Goal: Information Seeking & Learning: Learn about a topic

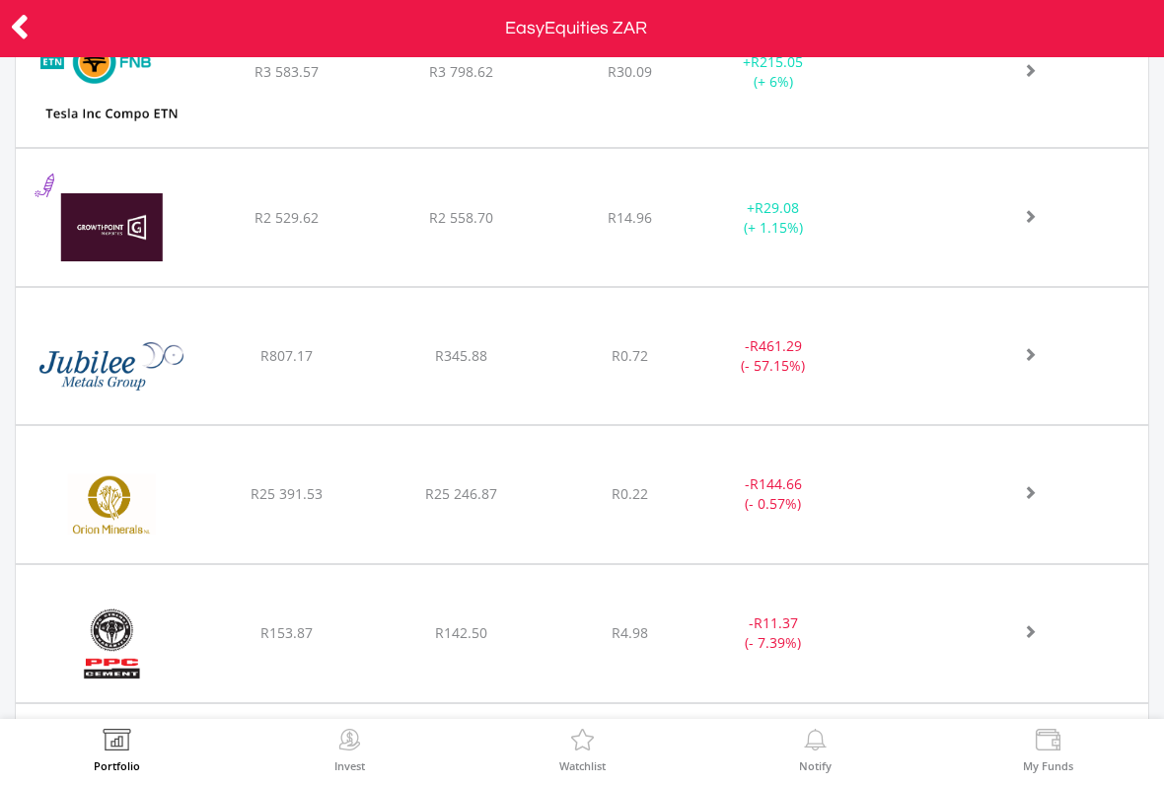
scroll to position [2974, 0]
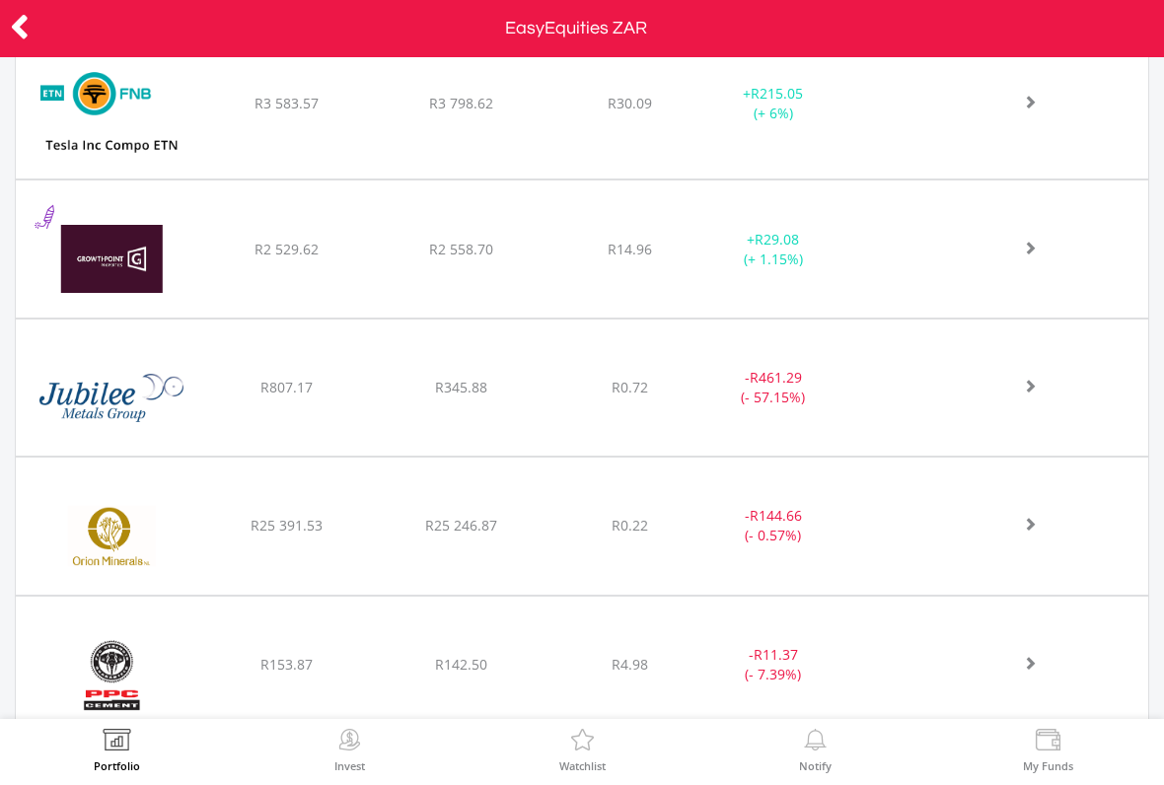
click at [183, 238] on img at bounding box center [112, 259] width 172 height 108
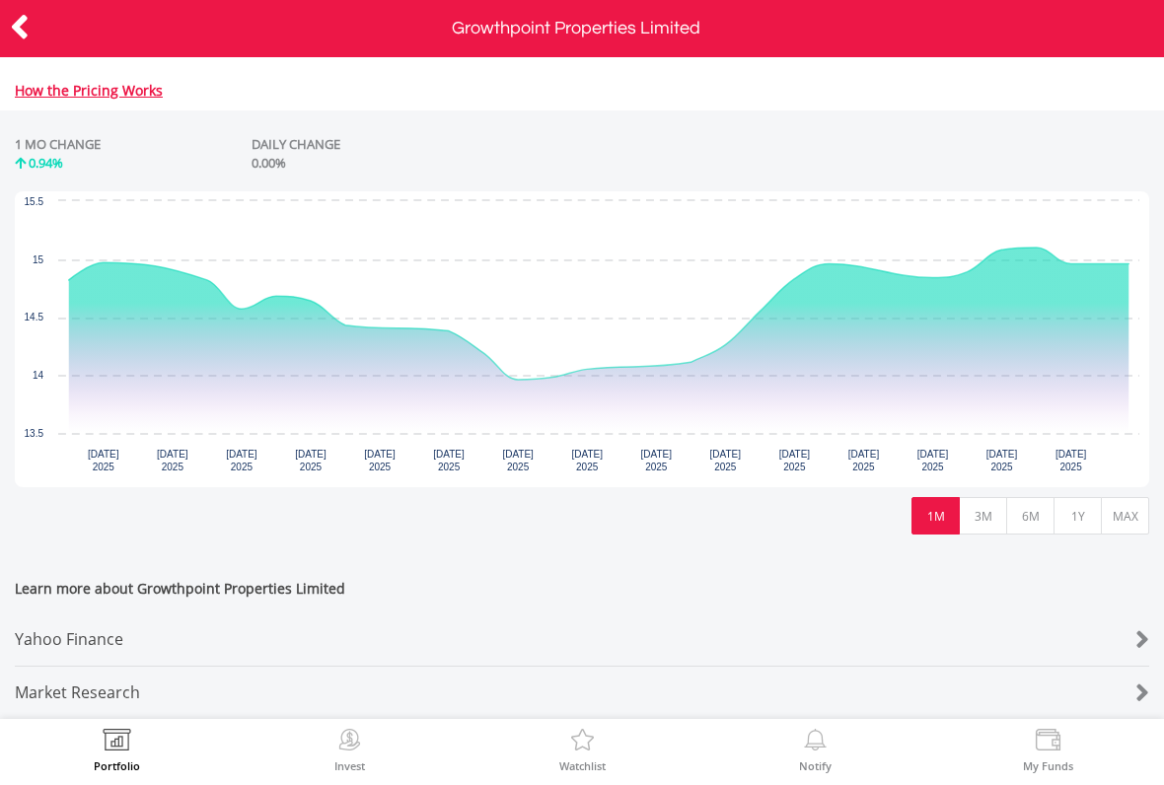
scroll to position [879, 0]
click at [64, 613] on div "Yahoo Finance" at bounding box center [535, 639] width 1040 height 52
click at [23, 24] on icon at bounding box center [20, 27] width 20 height 38
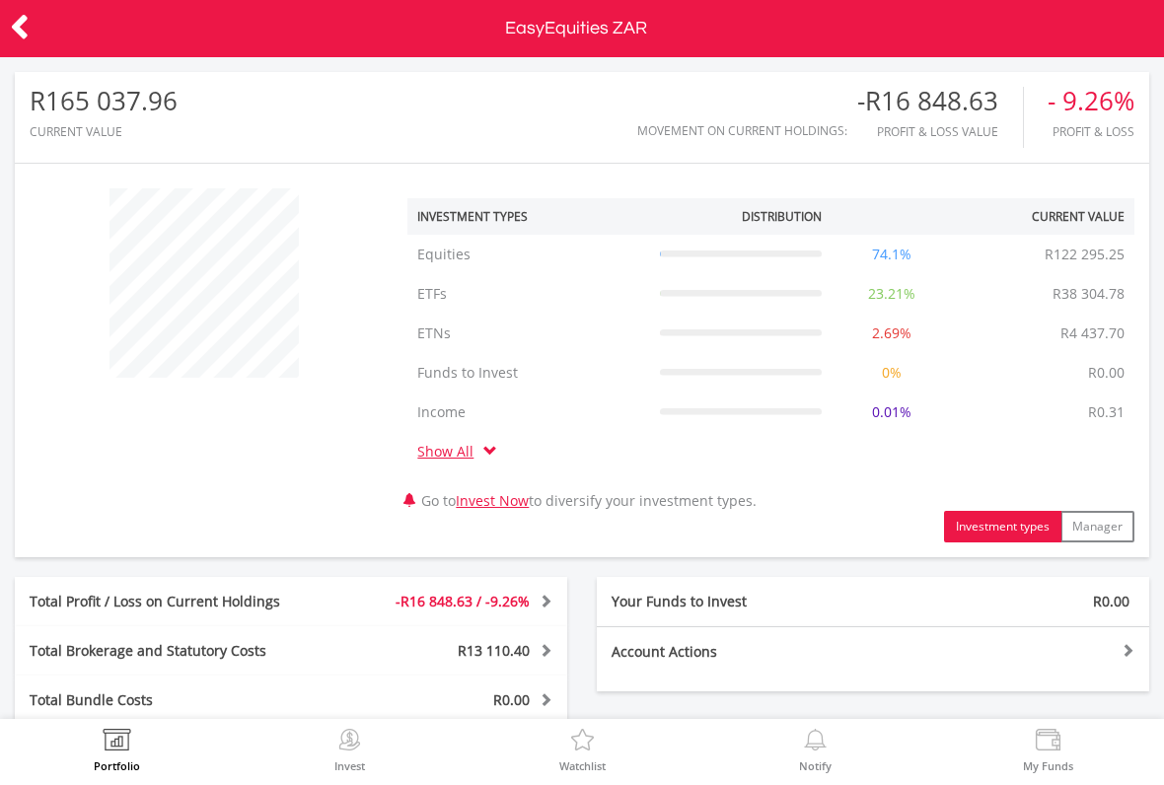
scroll to position [189, 379]
click at [24, 12] on icon at bounding box center [20, 27] width 20 height 38
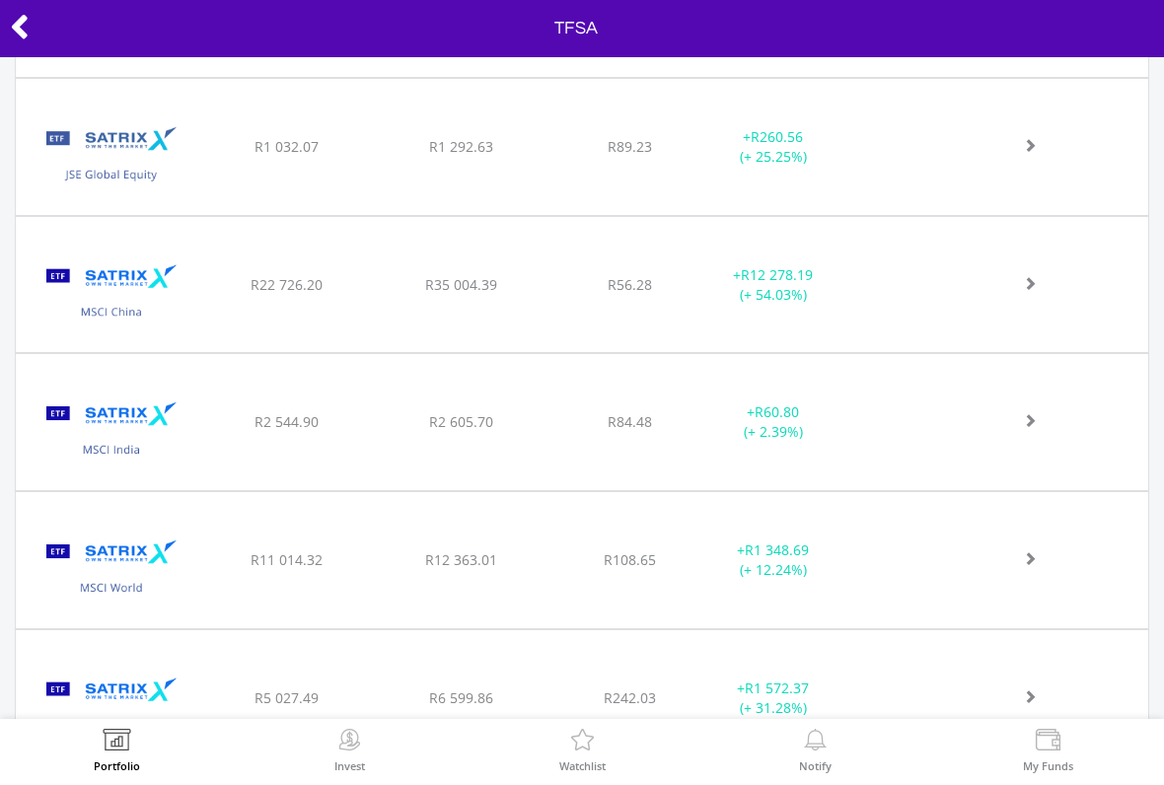
scroll to position [2611, 0]
click at [1041, 266] on div "﻿ Satrix MSCI China ETF R22 726.20 R35 004.39 R56.28 + R12 278.19 (+ 54.03%)" at bounding box center [582, 284] width 1132 height 136
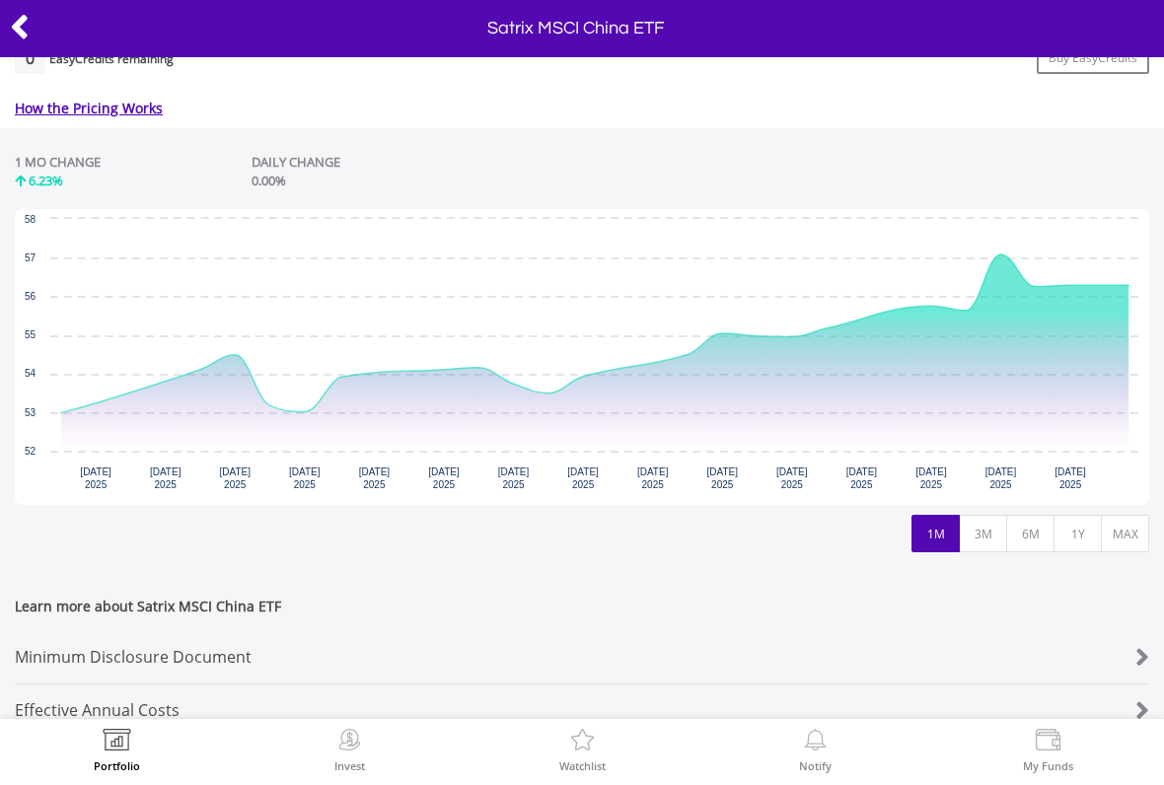
click at [1077, 520] on button "1Y" at bounding box center [1077, 533] width 48 height 37
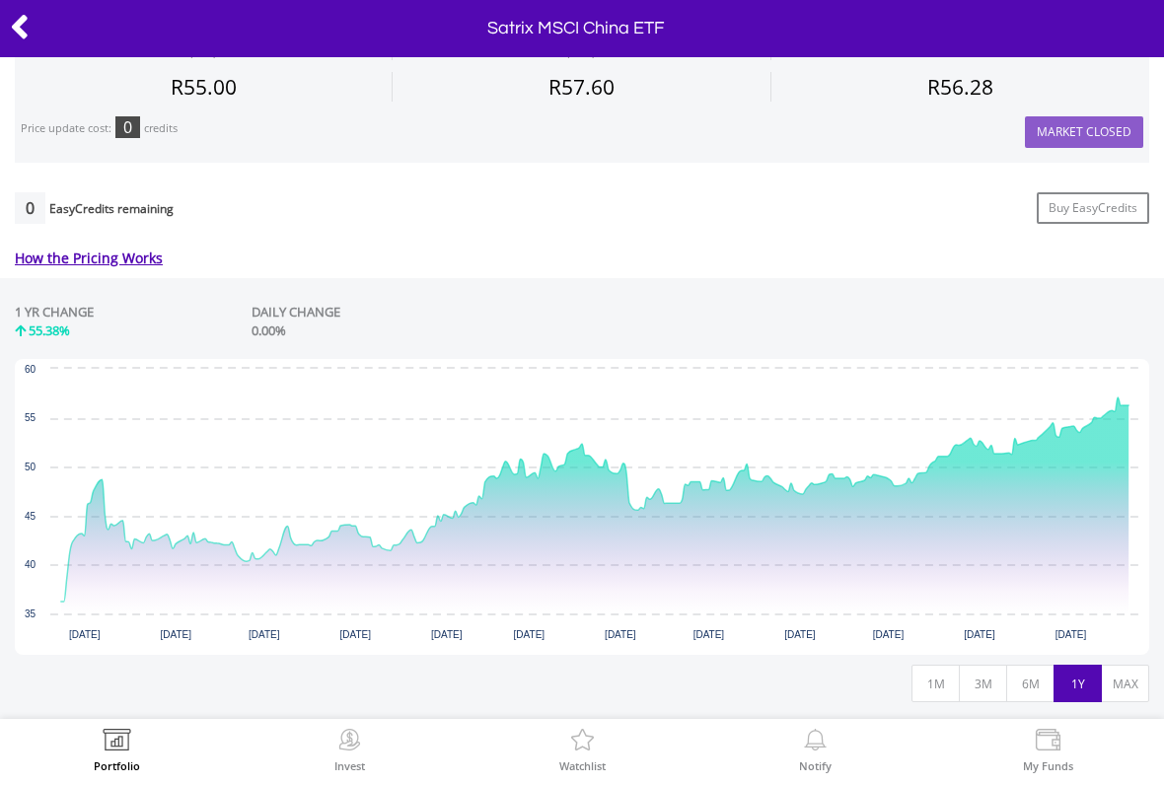
click at [991, 678] on button "3M" at bounding box center [983, 683] width 48 height 37
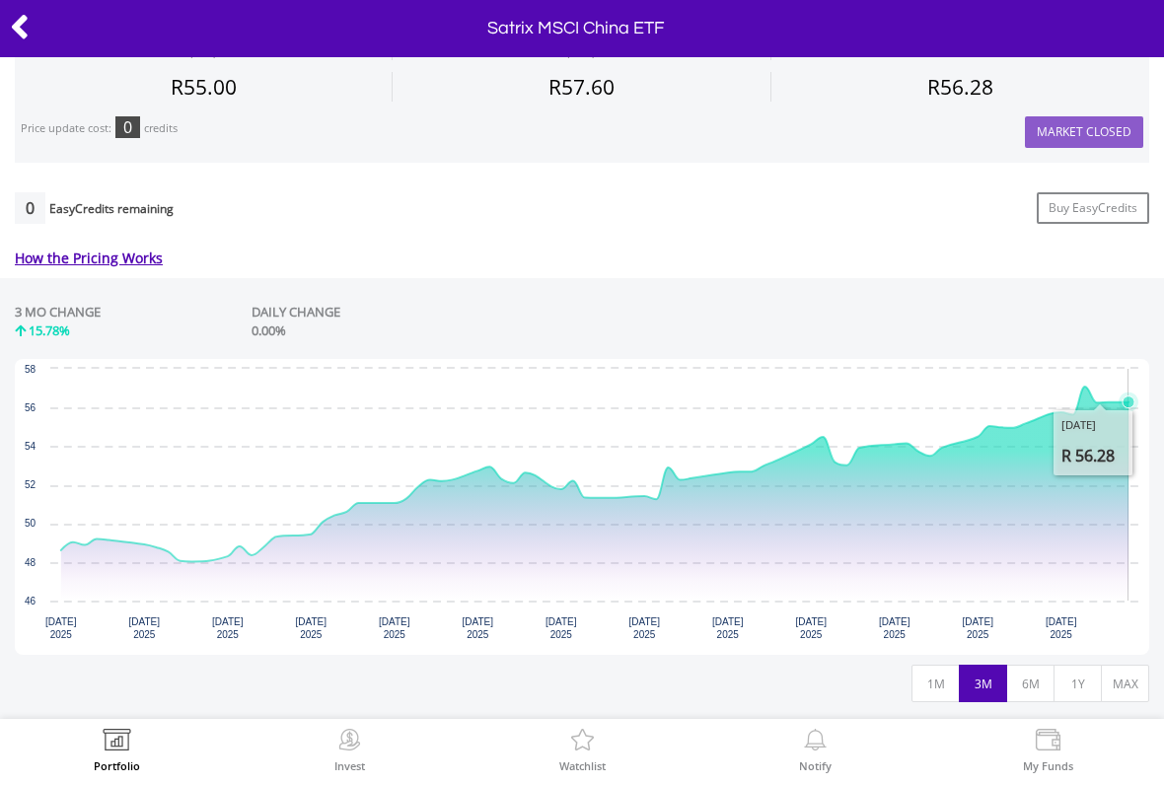
click at [1126, 398] on icon "Saturday, 20 Sep, 16:11:40.878, 56.28." at bounding box center [1128, 402] width 12 height 12
click at [1087, 382] on icon "Wednesday, 17 Sep 2025, 57.08." at bounding box center [1084, 387] width 12 height 12
click at [944, 690] on button "1M" at bounding box center [935, 683] width 48 height 37
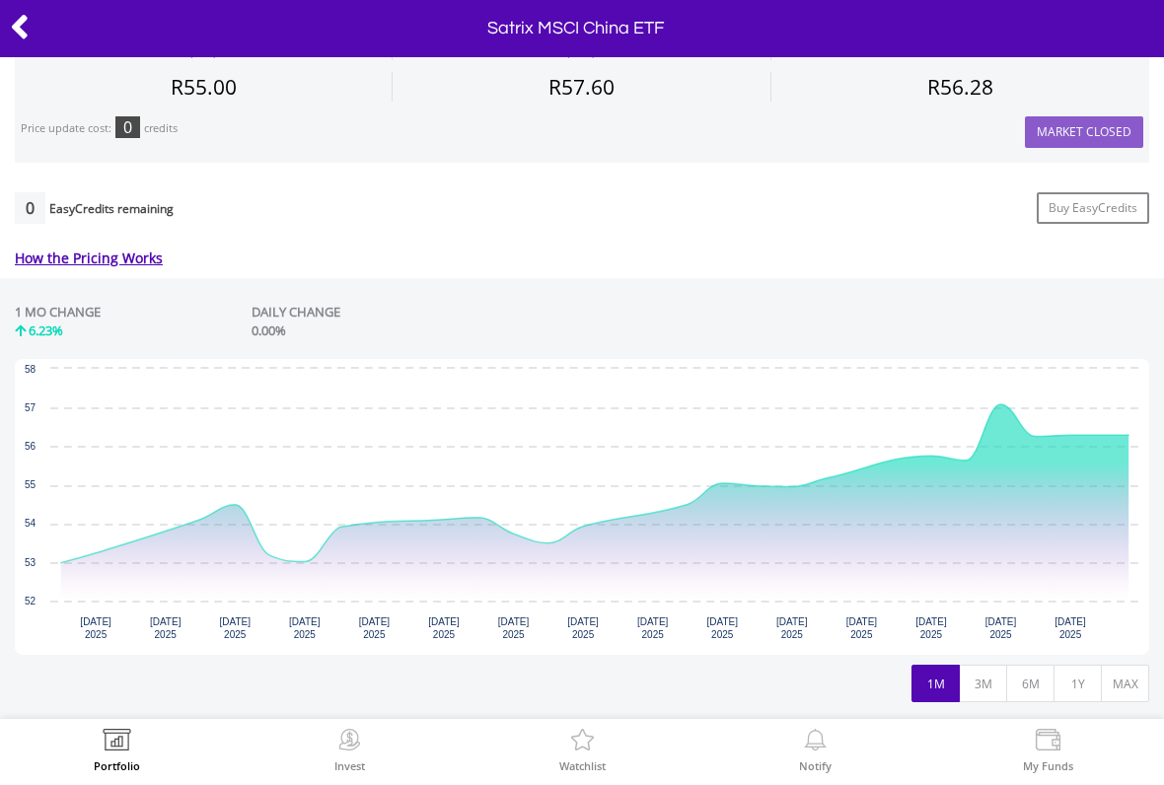
click at [24, 29] on icon at bounding box center [20, 27] width 20 height 38
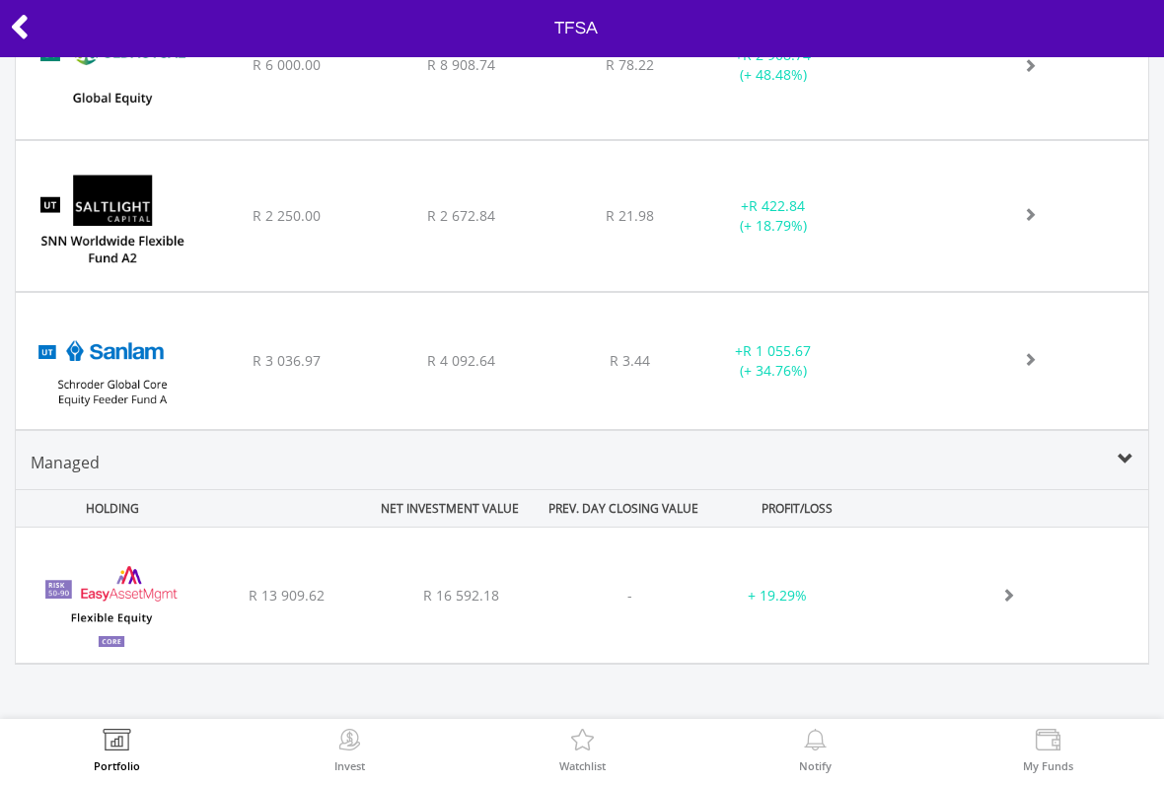
scroll to position [5549, 0]
click at [1072, 599] on div at bounding box center [1018, 597] width 260 height 20
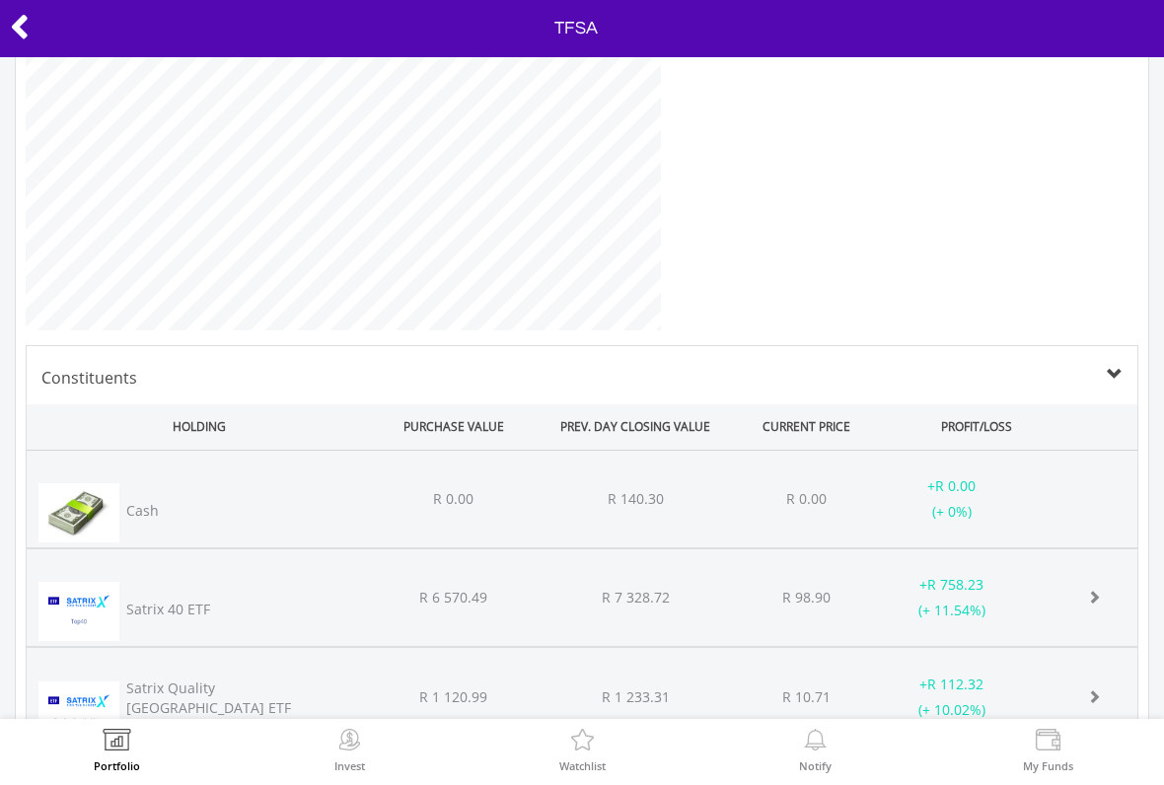
scroll to position [405, 666]
click at [12, 21] on icon at bounding box center [20, 27] width 20 height 38
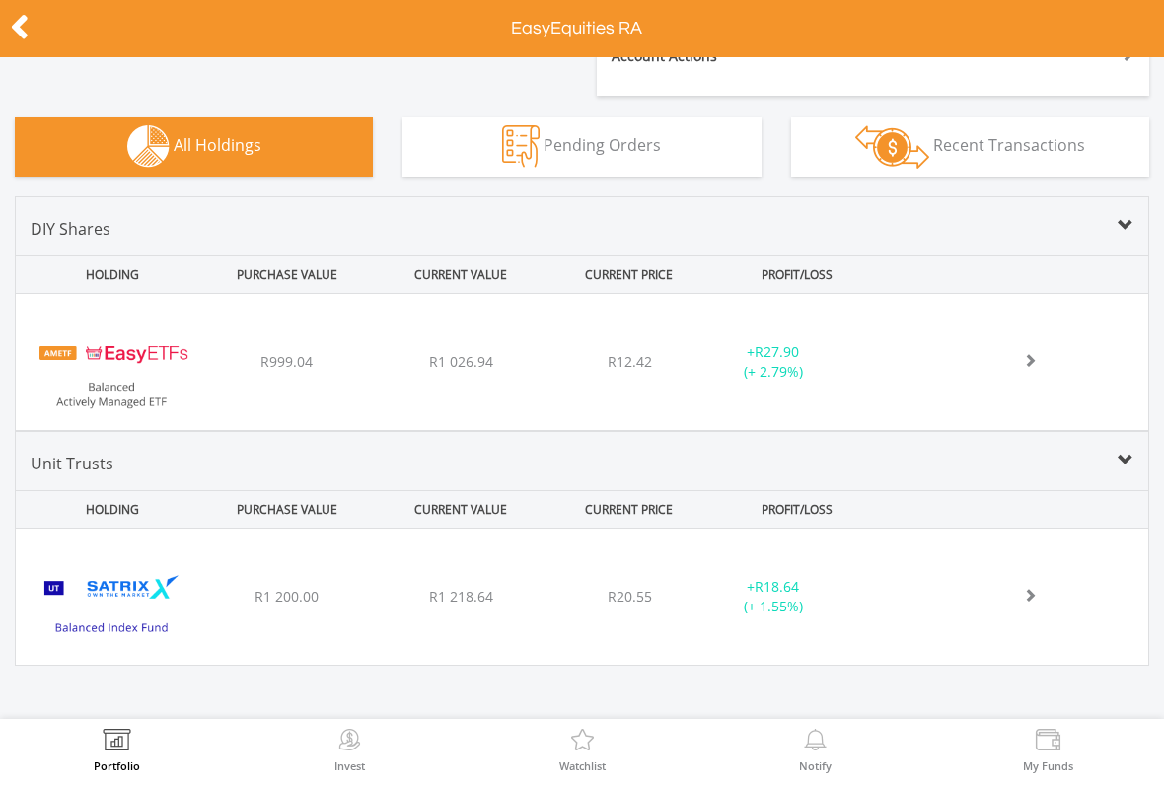
scroll to position [665, 0]
click at [1064, 608] on div "﻿ Satrix Balanced Index Fund R1 200.00 R1 218.64 R20.55 + R18.64 (+ 1.55%)" at bounding box center [582, 598] width 1132 height 136
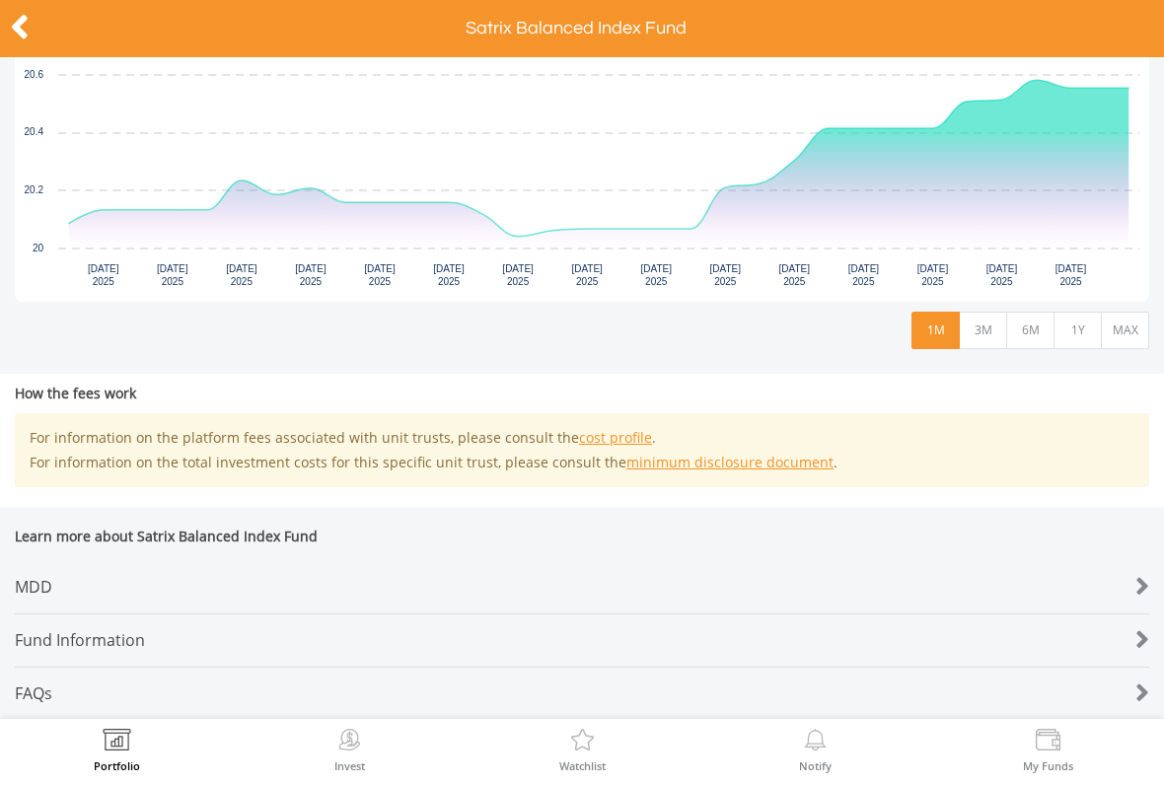
scroll to position [940, 0]
click at [28, 561] on div "MDD" at bounding box center [535, 587] width 1040 height 52
click at [28, 17] on icon at bounding box center [20, 27] width 20 height 38
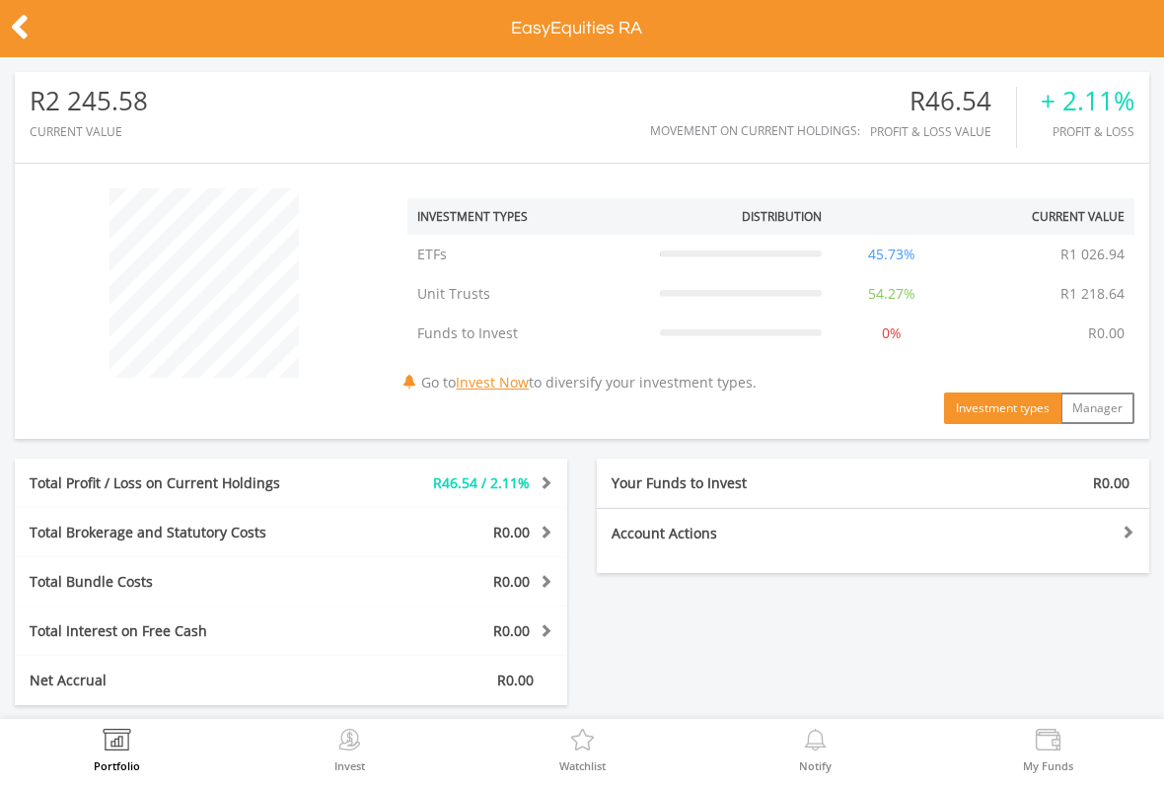
scroll to position [189, 379]
click at [26, 22] on icon at bounding box center [20, 27] width 20 height 38
